Goal: Task Accomplishment & Management: Use online tool/utility

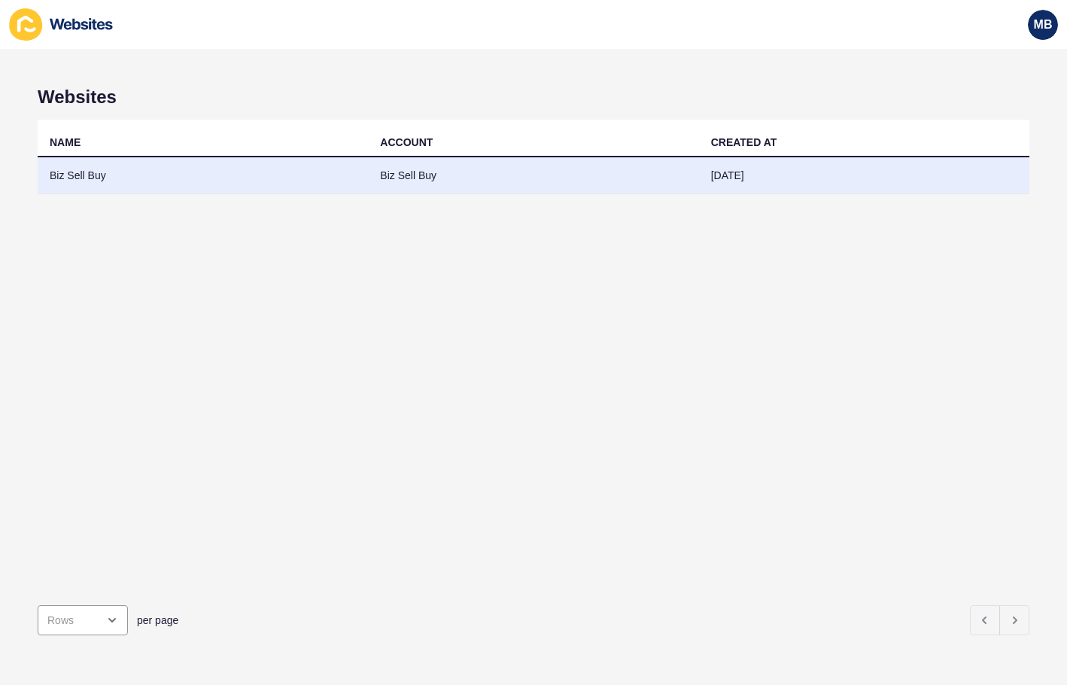
click at [73, 181] on td "Biz Sell Buy" at bounding box center [203, 175] width 330 height 37
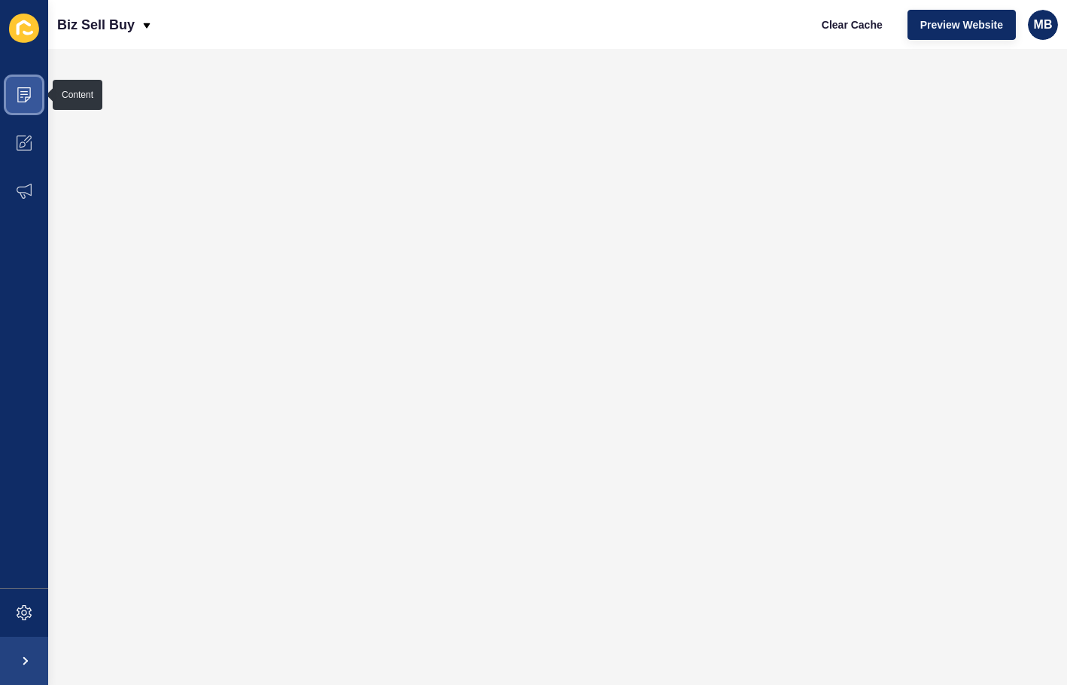
click at [18, 90] on icon at bounding box center [24, 94] width 14 height 15
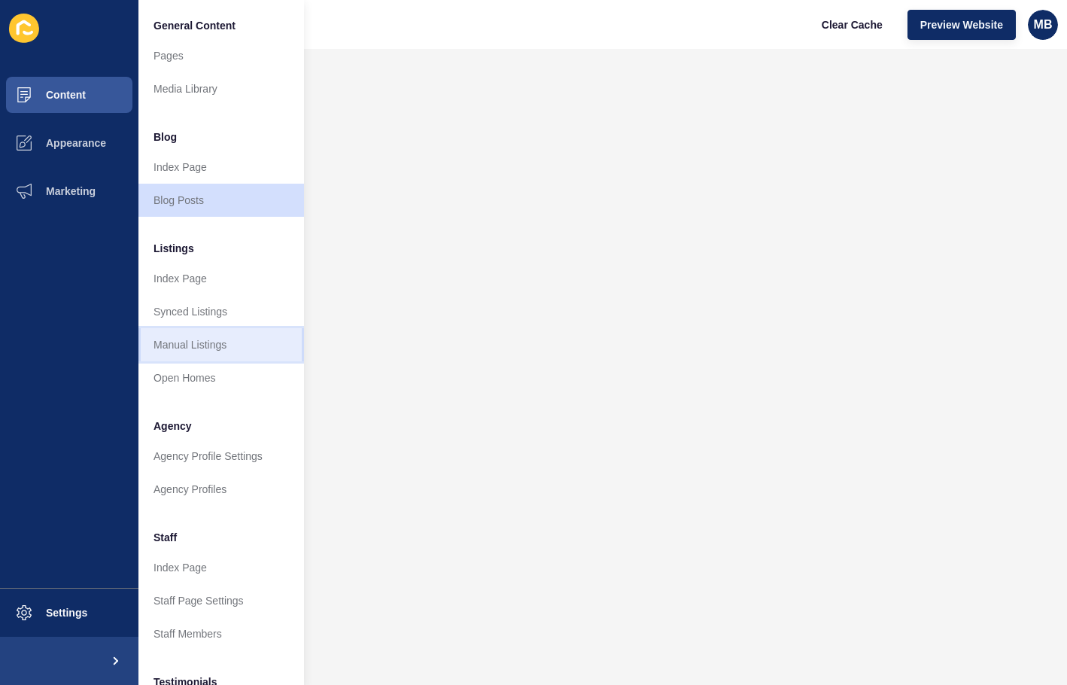
click at [207, 349] on link "Manual Listings" at bounding box center [221, 344] width 166 height 33
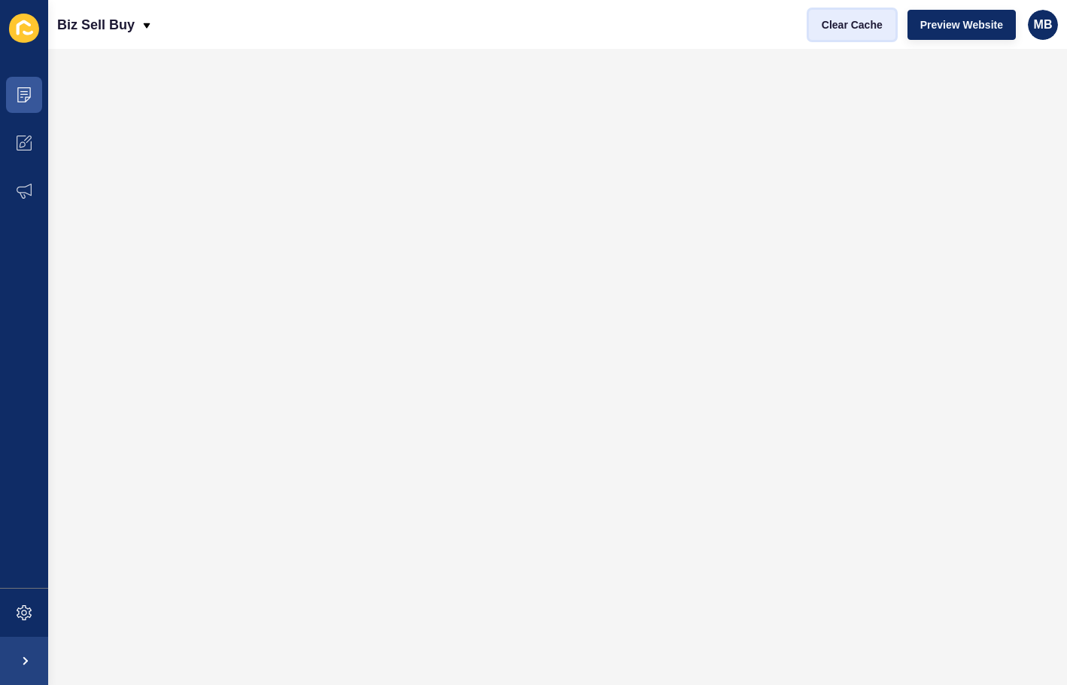
click at [853, 25] on span "Clear Cache" at bounding box center [852, 24] width 61 height 15
click at [847, 22] on span "Clear Cache" at bounding box center [852, 24] width 61 height 15
click at [938, 24] on span "Preview Website" at bounding box center [961, 24] width 83 height 15
click at [23, 92] on icon at bounding box center [24, 94] width 15 height 15
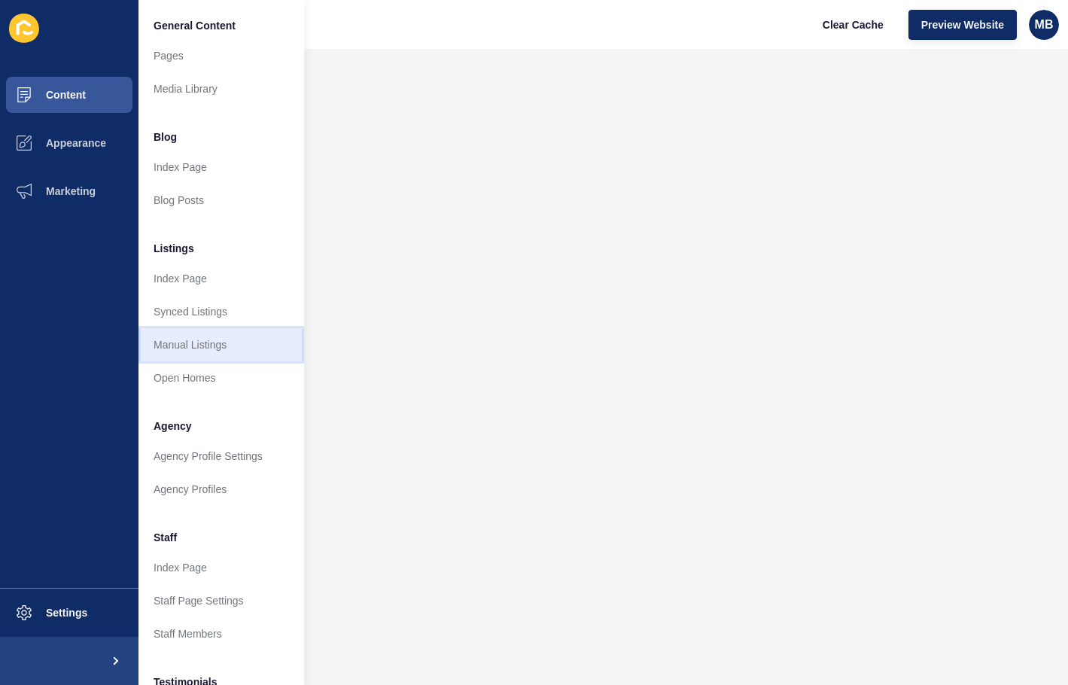
click at [188, 349] on link "Manual Listings" at bounding box center [221, 344] width 166 height 33
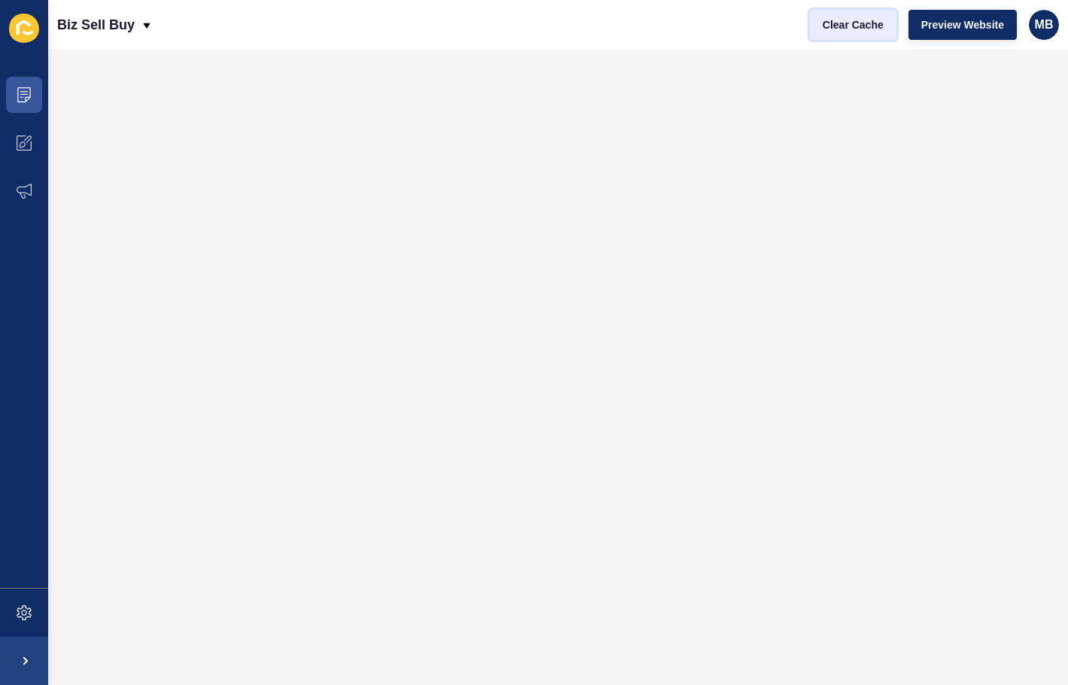
click at [849, 23] on span "Clear Cache" at bounding box center [853, 24] width 61 height 15
click at [855, 30] on span "Clear Cache" at bounding box center [853, 24] width 61 height 15
click at [20, 94] on icon at bounding box center [24, 94] width 15 height 15
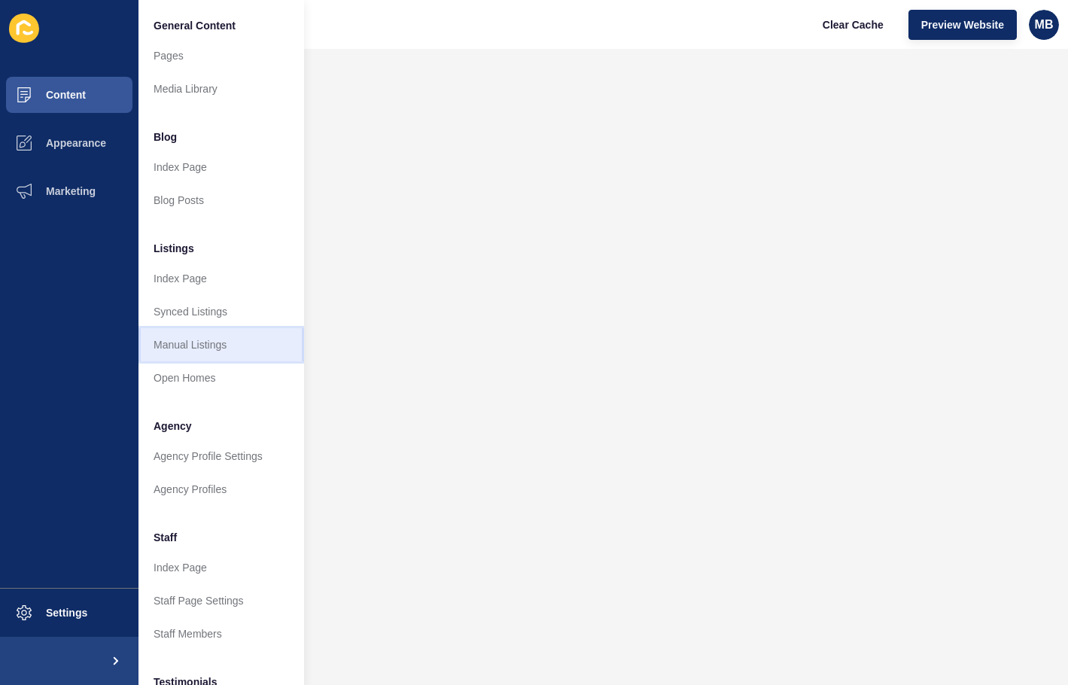
click at [176, 348] on link "Manual Listings" at bounding box center [221, 344] width 166 height 33
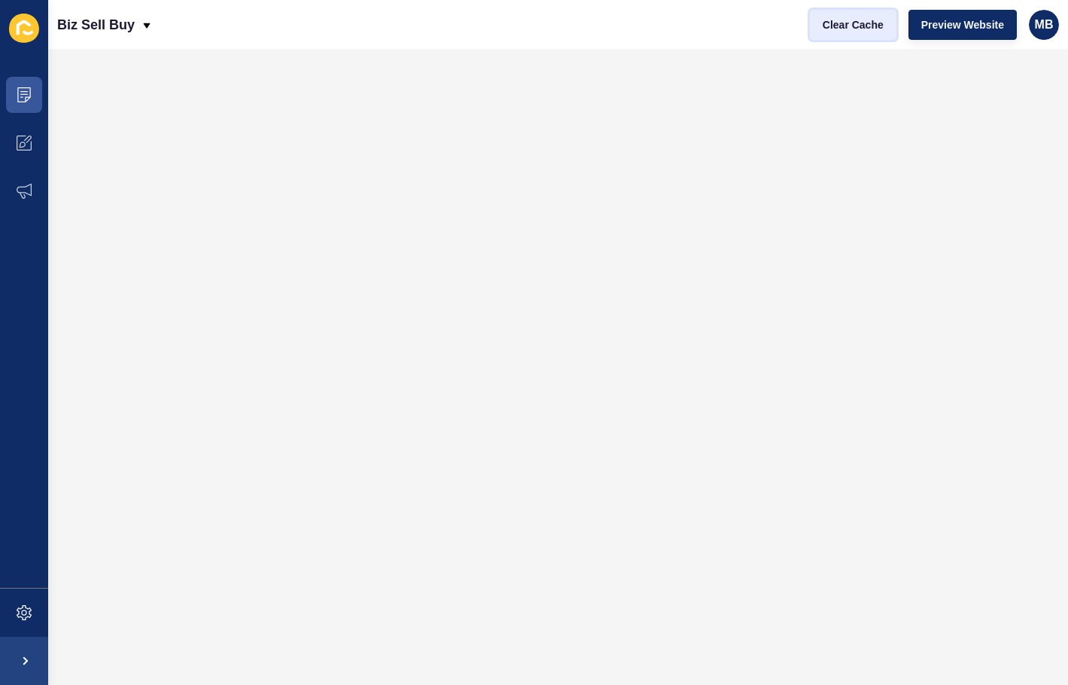
click at [847, 24] on span "Clear Cache" at bounding box center [853, 24] width 61 height 15
click at [951, 26] on span "Preview Website" at bounding box center [962, 24] width 83 height 15
click at [848, 31] on span "Clear Cache" at bounding box center [853, 24] width 61 height 15
